Goal: Task Accomplishment & Management: Manage account settings

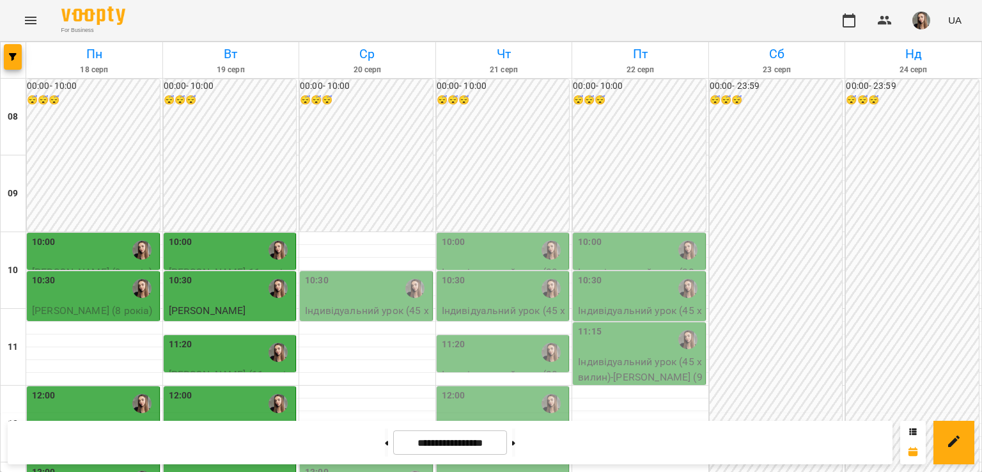
scroll to position [176, 0]
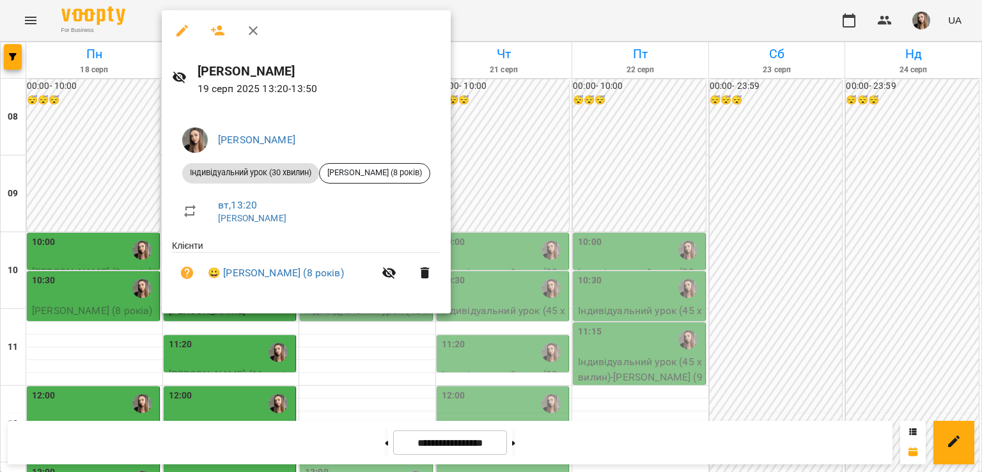
click at [339, 364] on div at bounding box center [491, 236] width 982 height 472
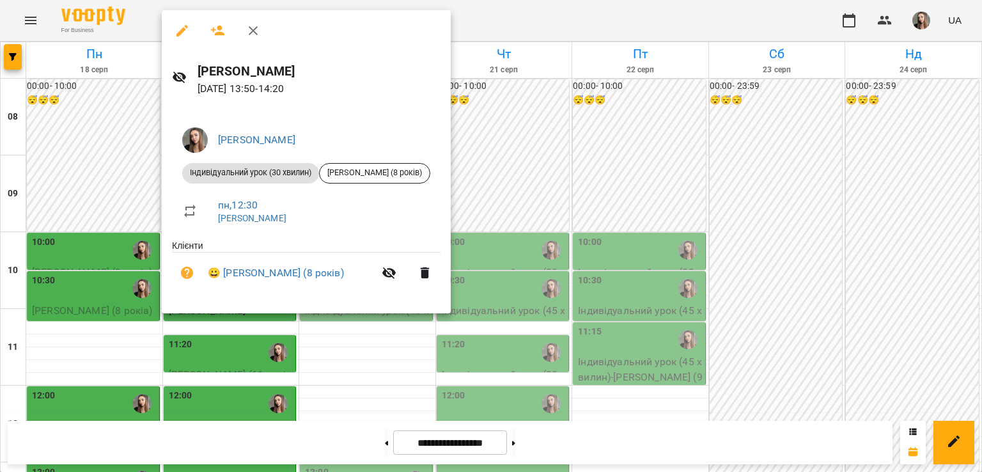
click at [340, 339] on div at bounding box center [491, 236] width 982 height 472
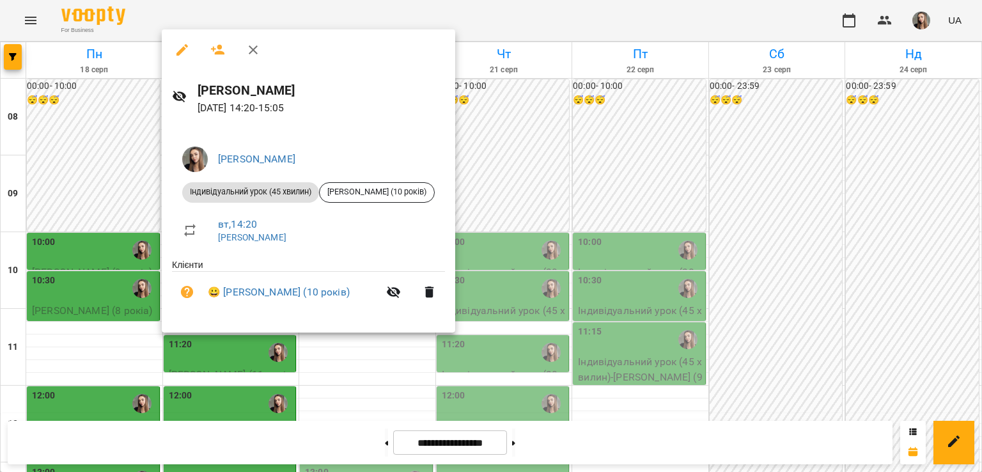
click at [345, 350] on div at bounding box center [491, 236] width 982 height 472
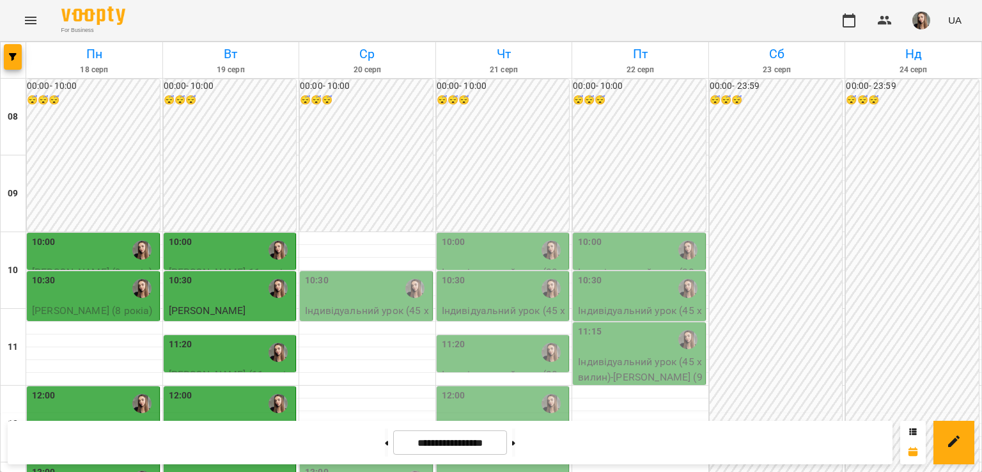
scroll to position [244, 0]
